Goal: Transaction & Acquisition: Purchase product/service

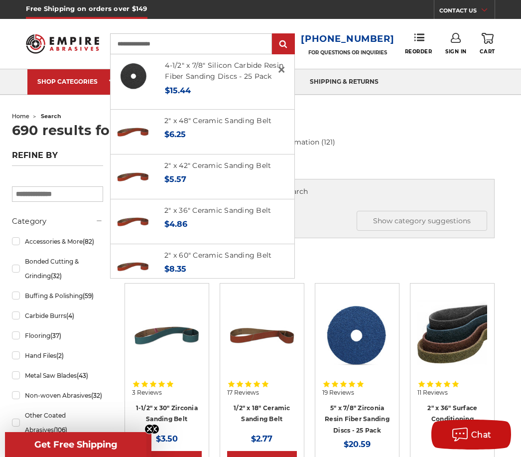
type input "**********"
click at [287, 44] on input "submit" at bounding box center [284, 44] width 20 height 20
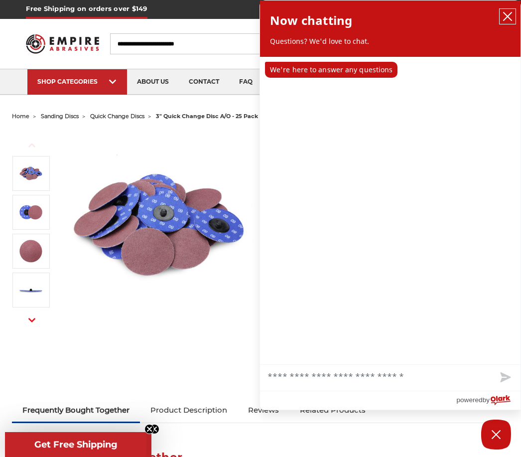
click at [507, 15] on icon "close chatbox" at bounding box center [508, 16] width 10 height 10
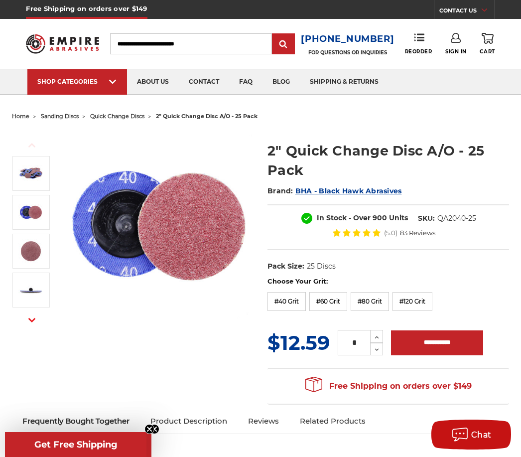
click at [333, 297] on label "#60 Grit" at bounding box center [328, 301] width 38 height 19
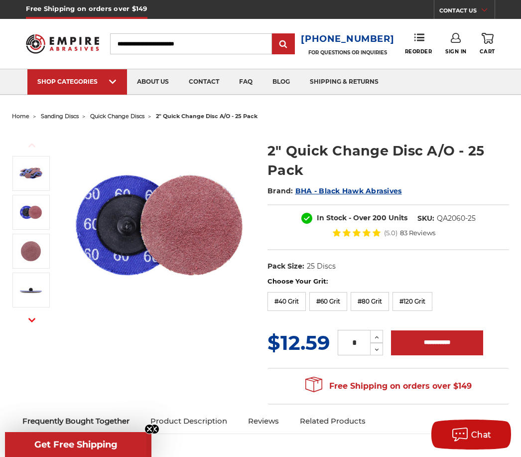
click at [372, 299] on label "#80 Grit" at bounding box center [370, 301] width 38 height 19
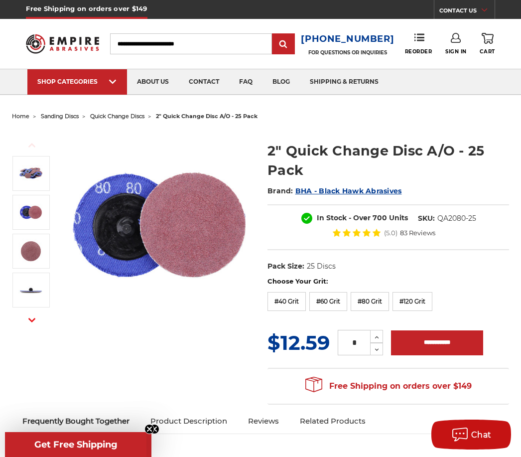
click at [10, 310] on li at bounding box center [30, 291] width 43 height 39
